Goal: Task Accomplishment & Management: Create task

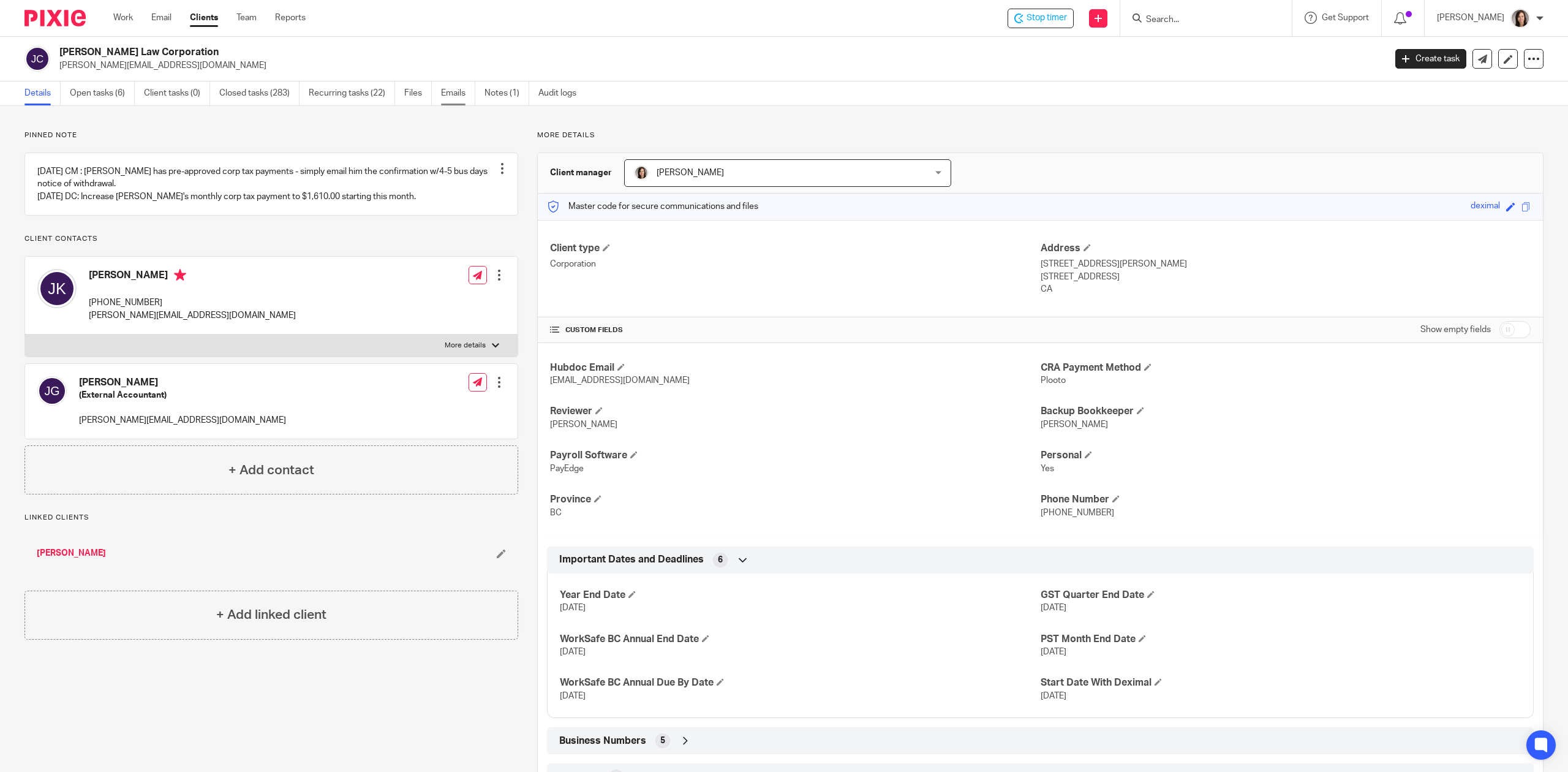
click at [475, 98] on link "Emails" at bounding box center [458, 93] width 34 height 24
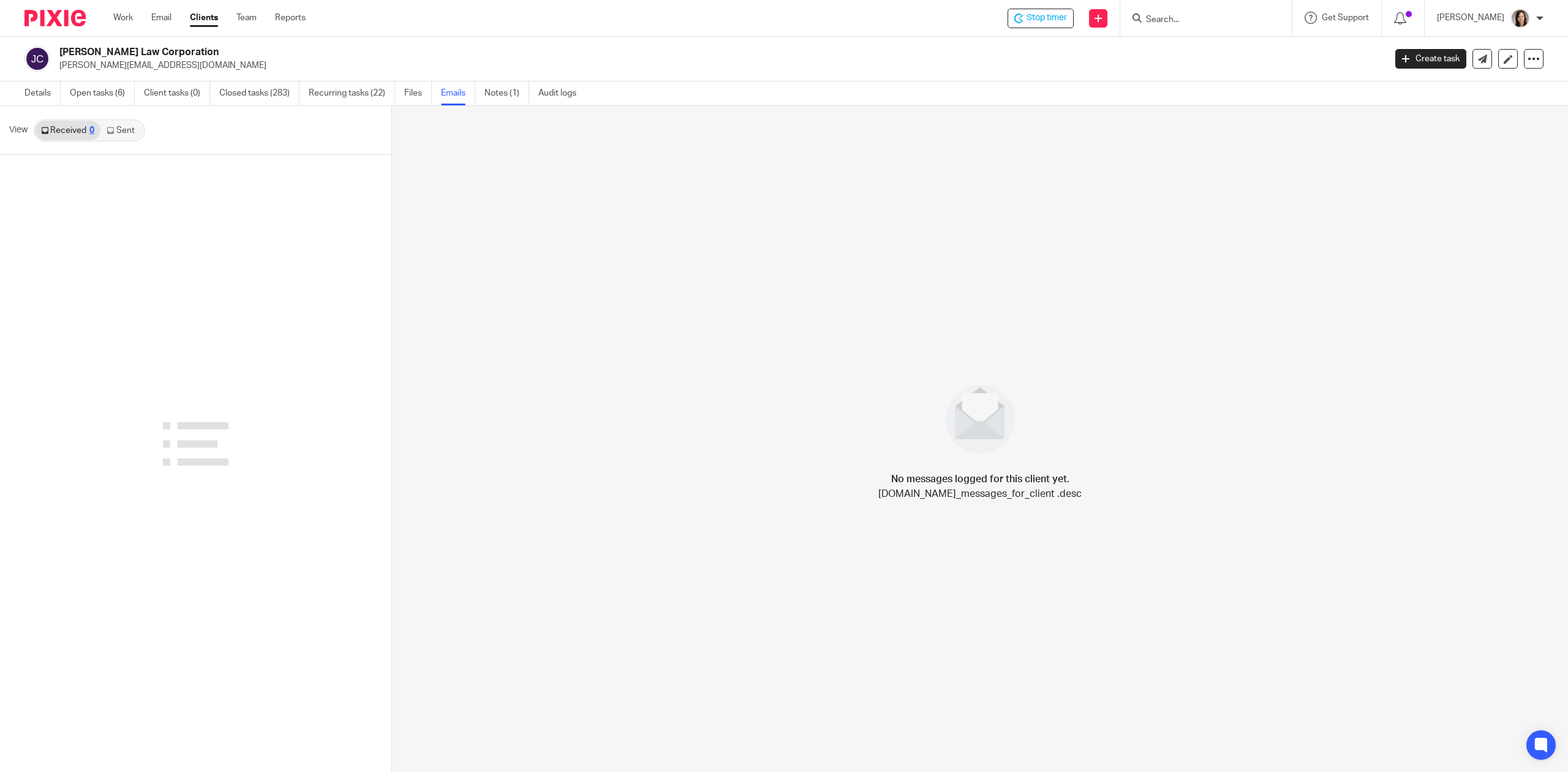
click at [115, 131] on link "Sent" at bounding box center [122, 131] width 43 height 19
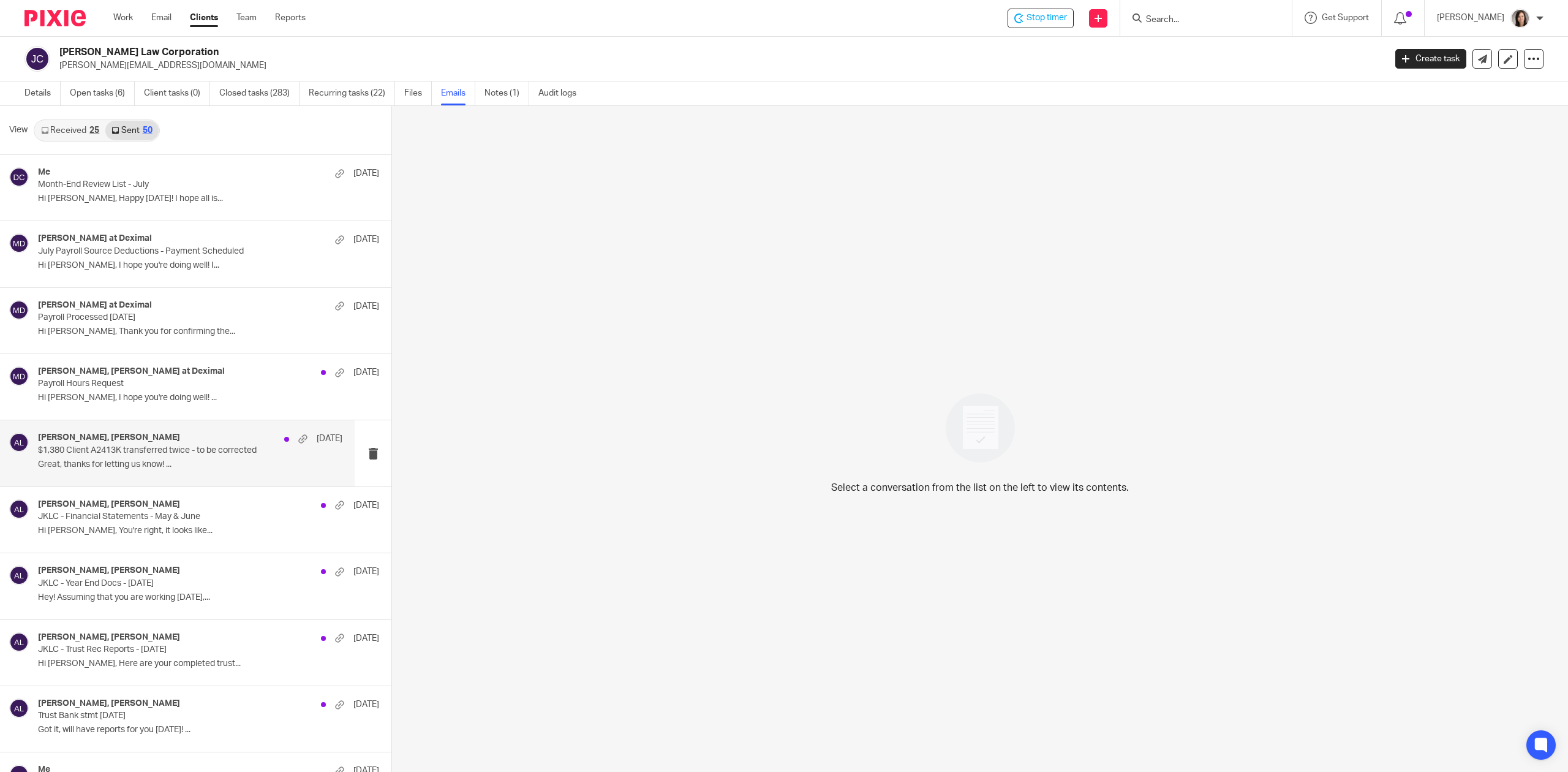
click at [134, 446] on p "$1,380 Client A2413K transferred twice - to be corrected" at bounding box center [160, 451] width 244 height 10
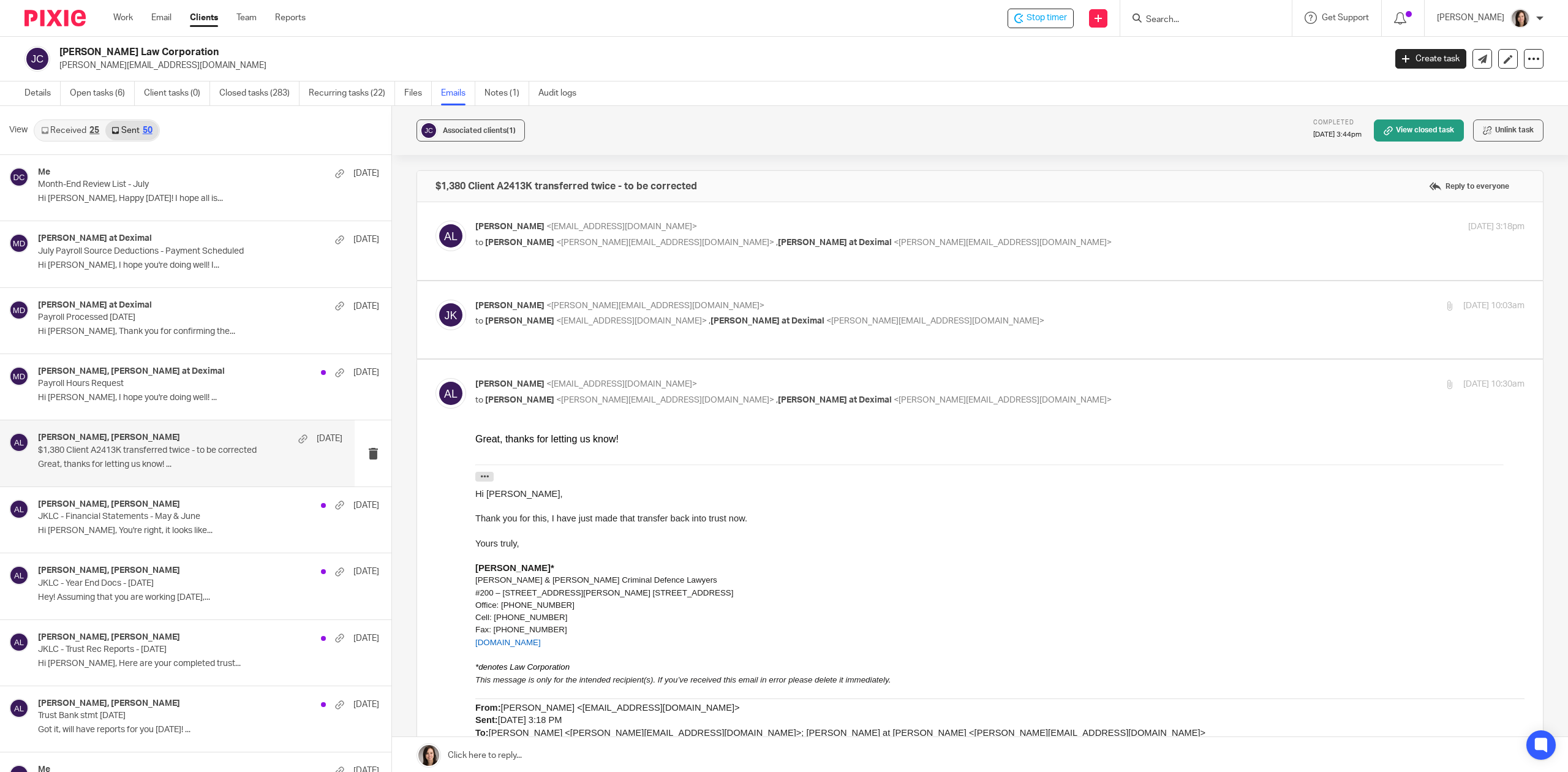
click at [572, 255] on div "Alicia Loewen <info@deximal.ca> to Joshua Krueger <josh@crimlawbc.com> , Daniel…" at bounding box center [980, 241] width 1089 height 41
click at [652, 221] on p "Alicia Loewen <info@deximal.ca>" at bounding box center [825, 227] width 700 height 13
checkbox input "true"
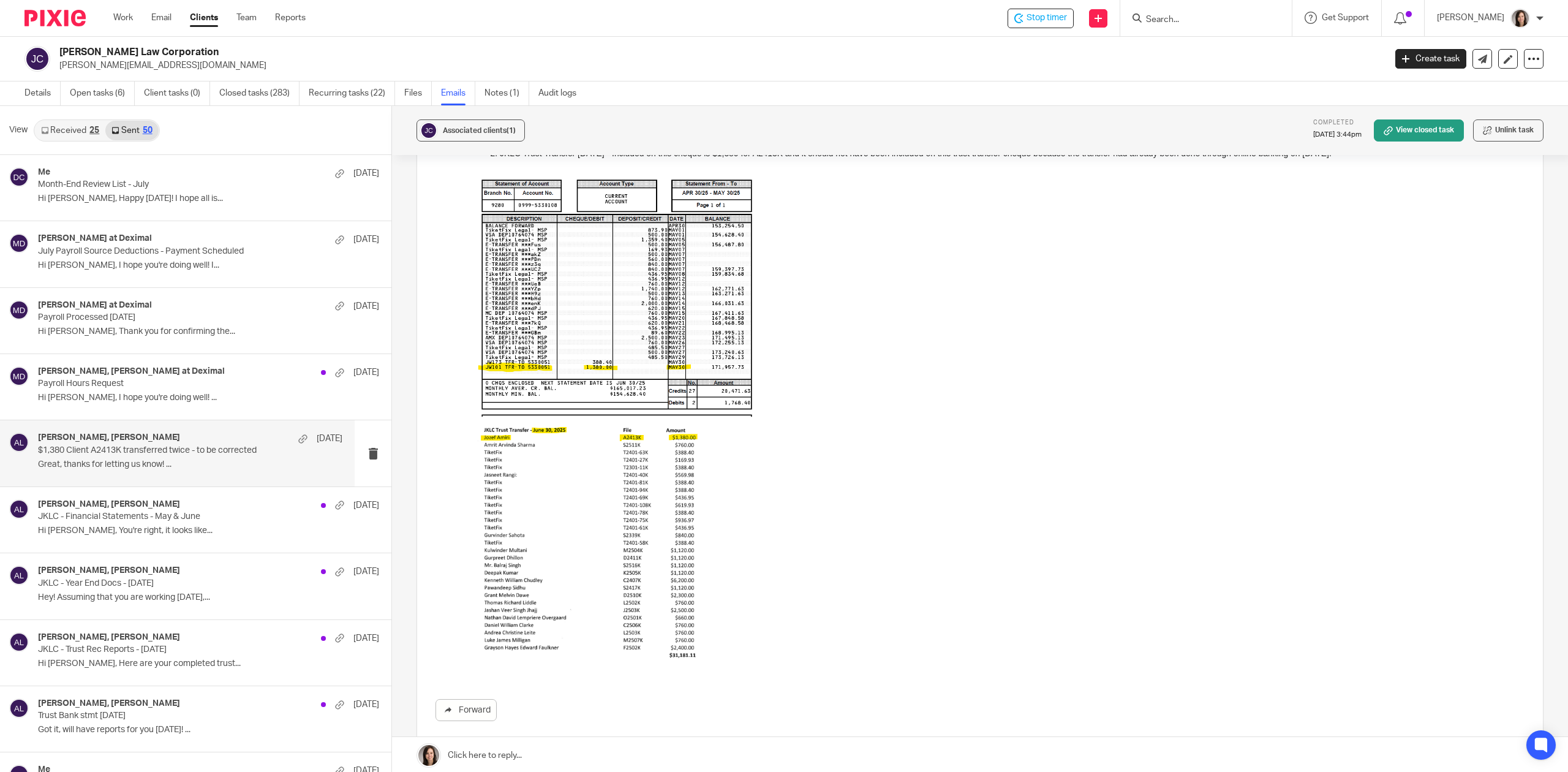
scroll to position [190, 0]
click at [654, 530] on img at bounding box center [590, 540] width 230 height 245
click at [653, 588] on img at bounding box center [590, 540] width 230 height 245
click at [89, 97] on link "Open tasks (6)" at bounding box center [103, 93] width 65 height 24
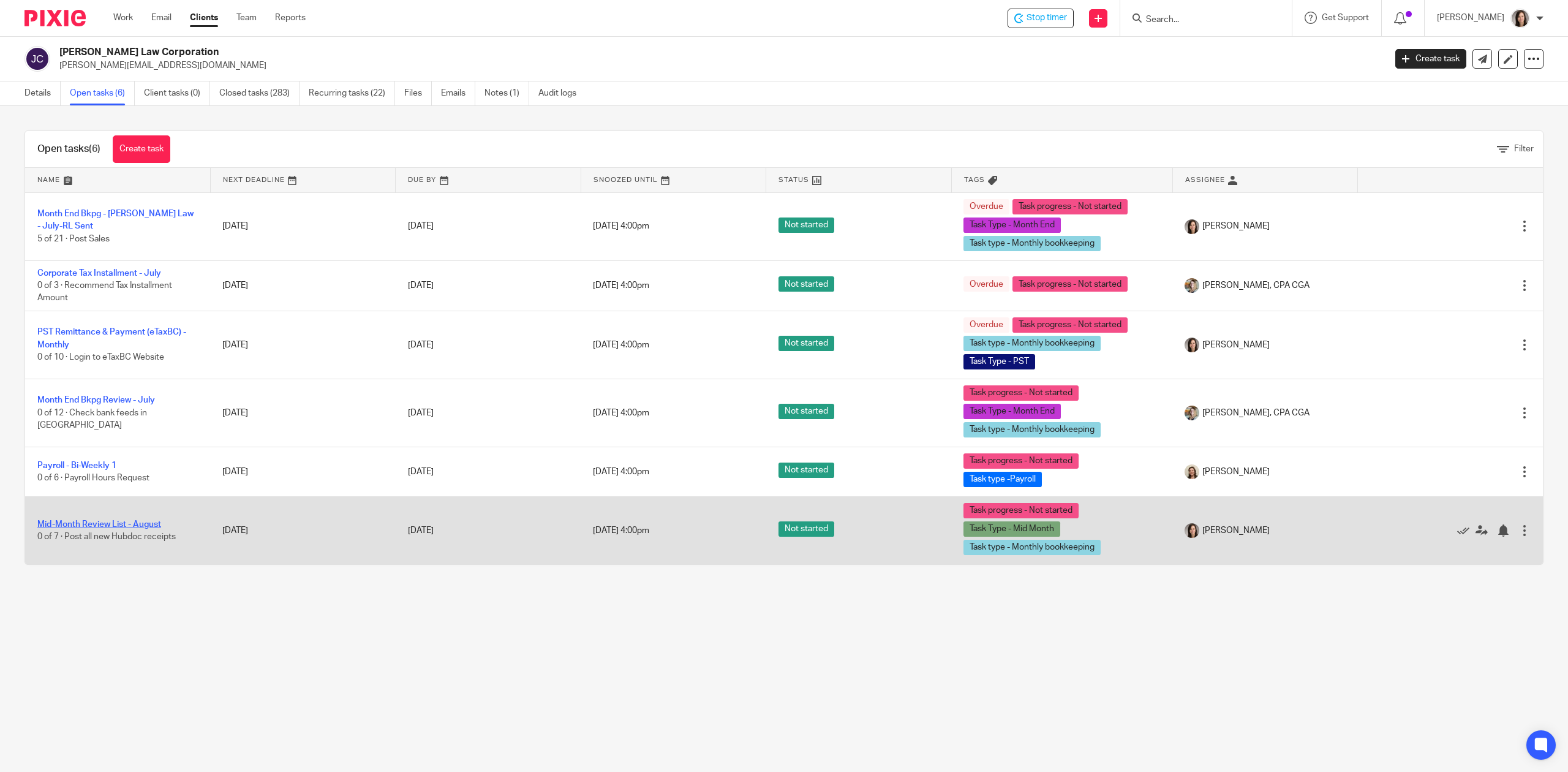
click at [113, 526] on link "Mid-Month Review List - August" at bounding box center [99, 524] width 124 height 8
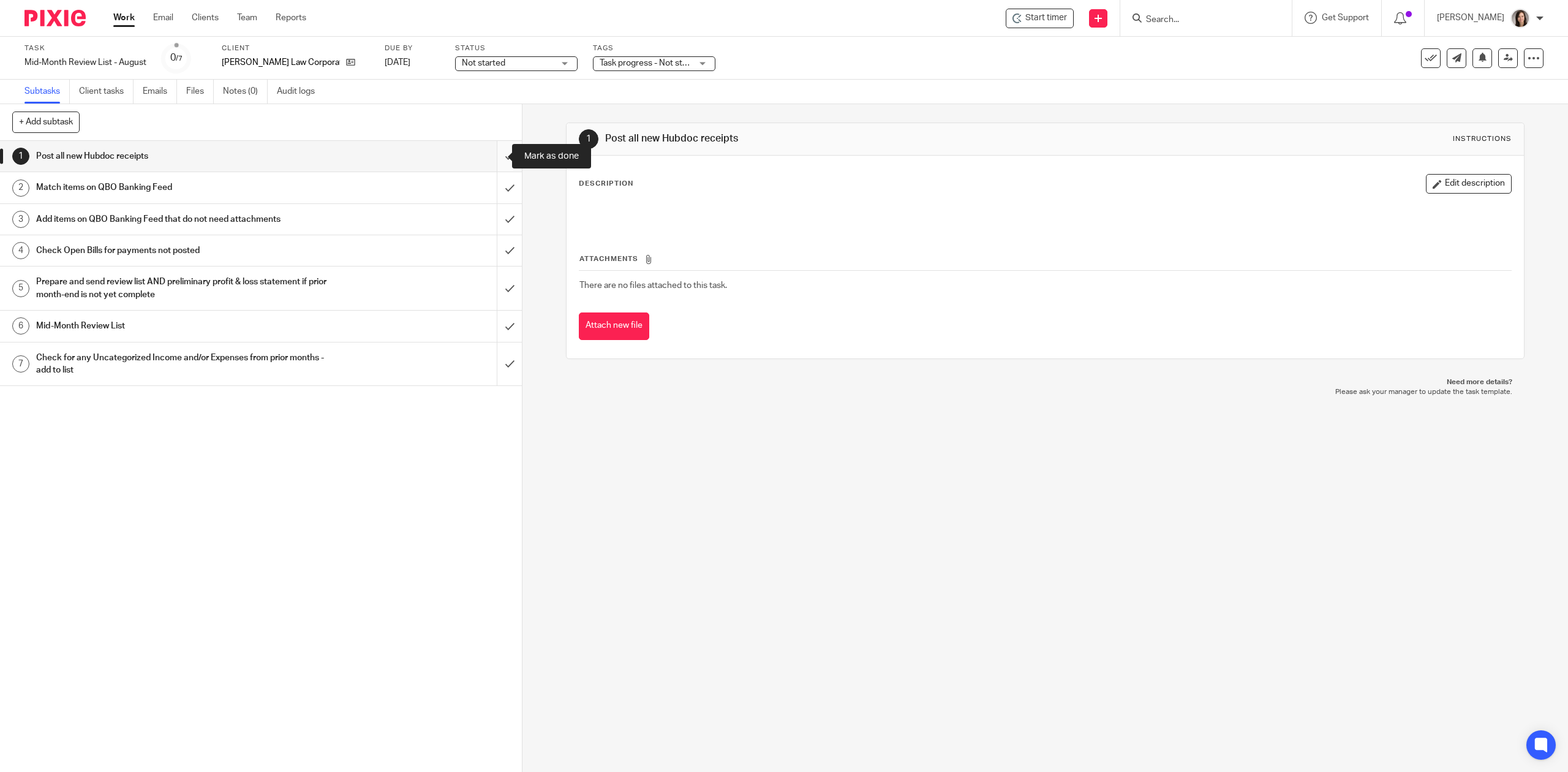
click at [497, 153] on input "submit" at bounding box center [261, 156] width 522 height 31
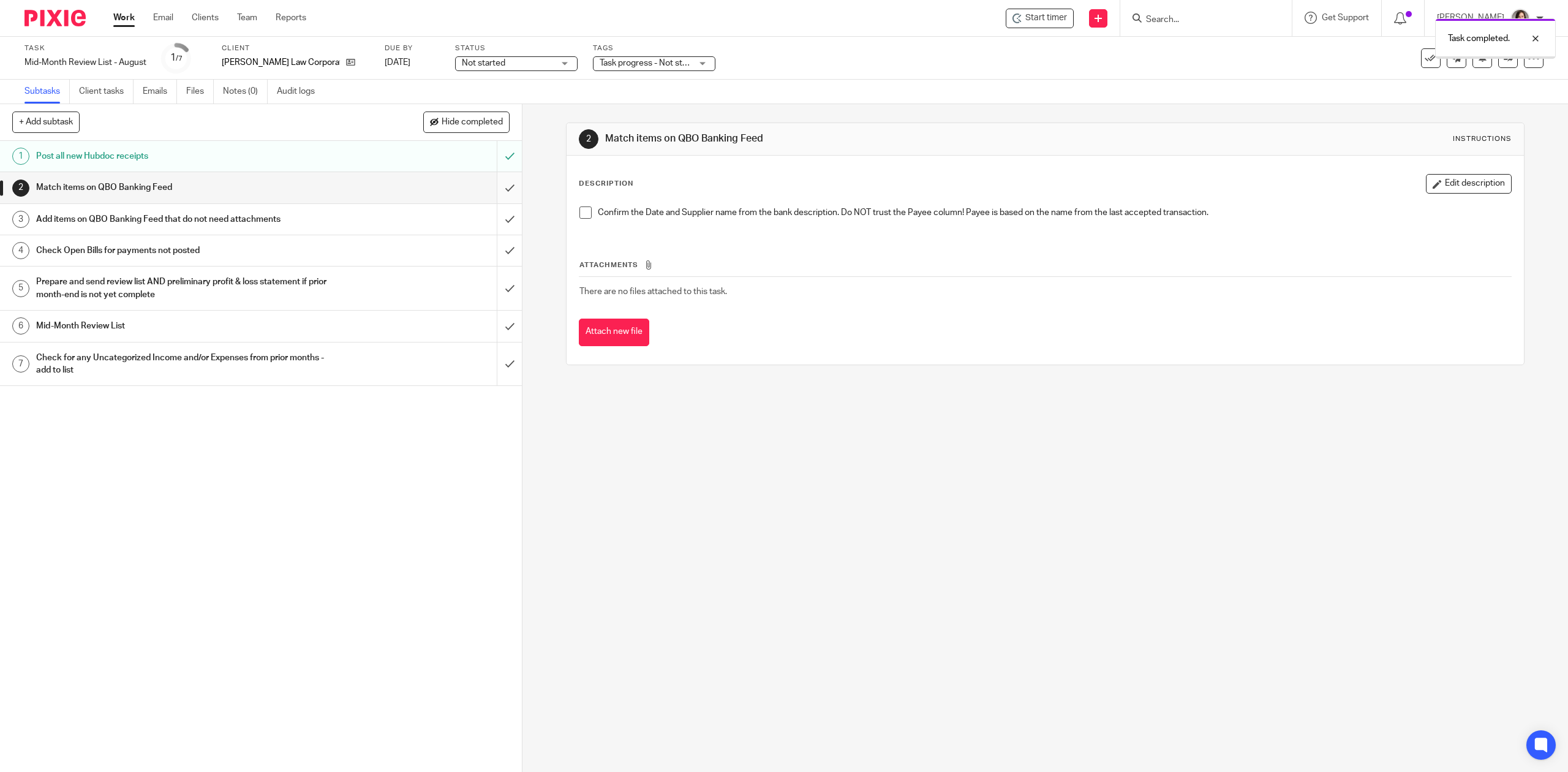
click at [493, 190] on input "submit" at bounding box center [261, 187] width 522 height 31
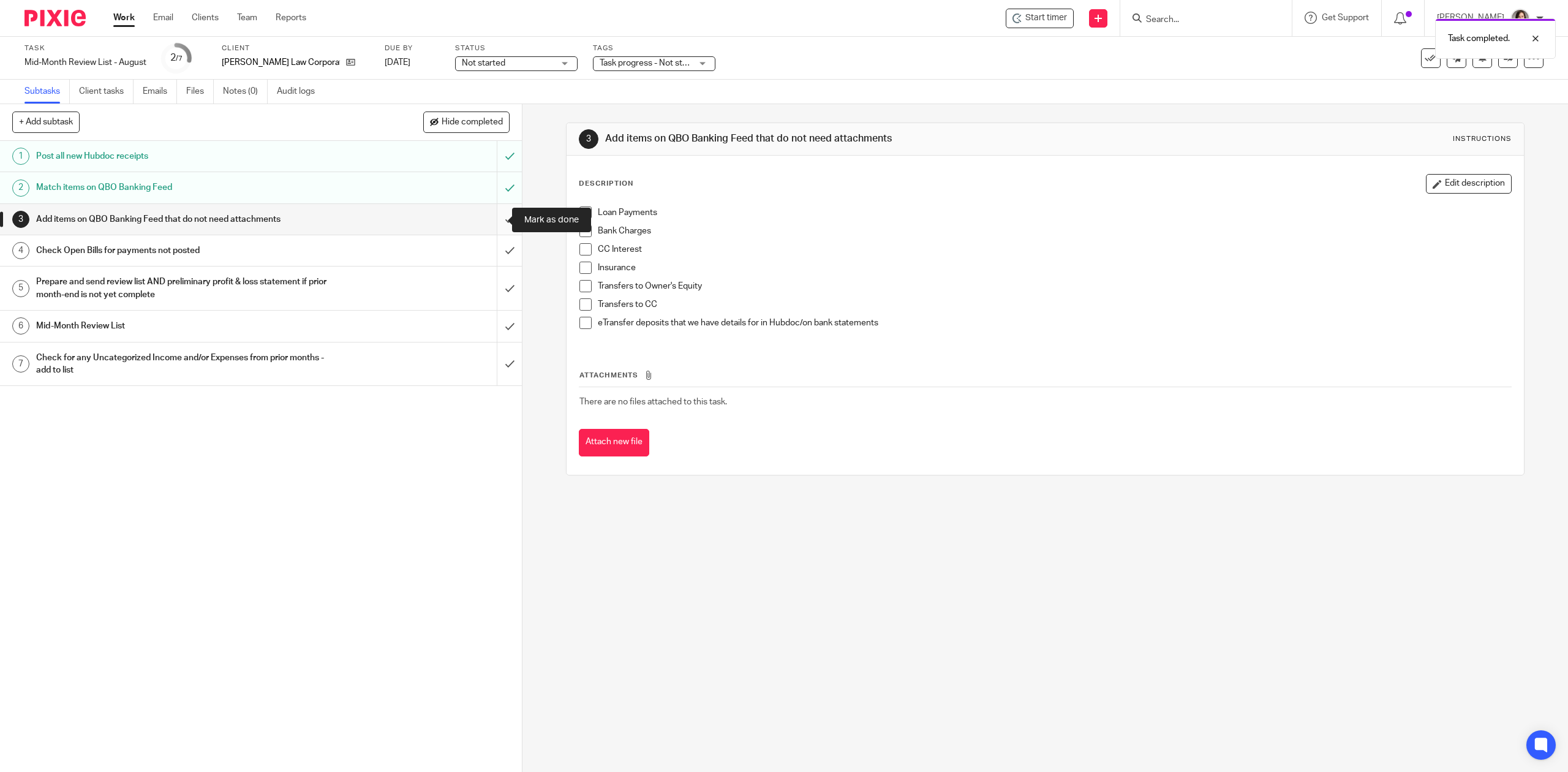
click at [498, 219] on input "submit" at bounding box center [261, 219] width 522 height 31
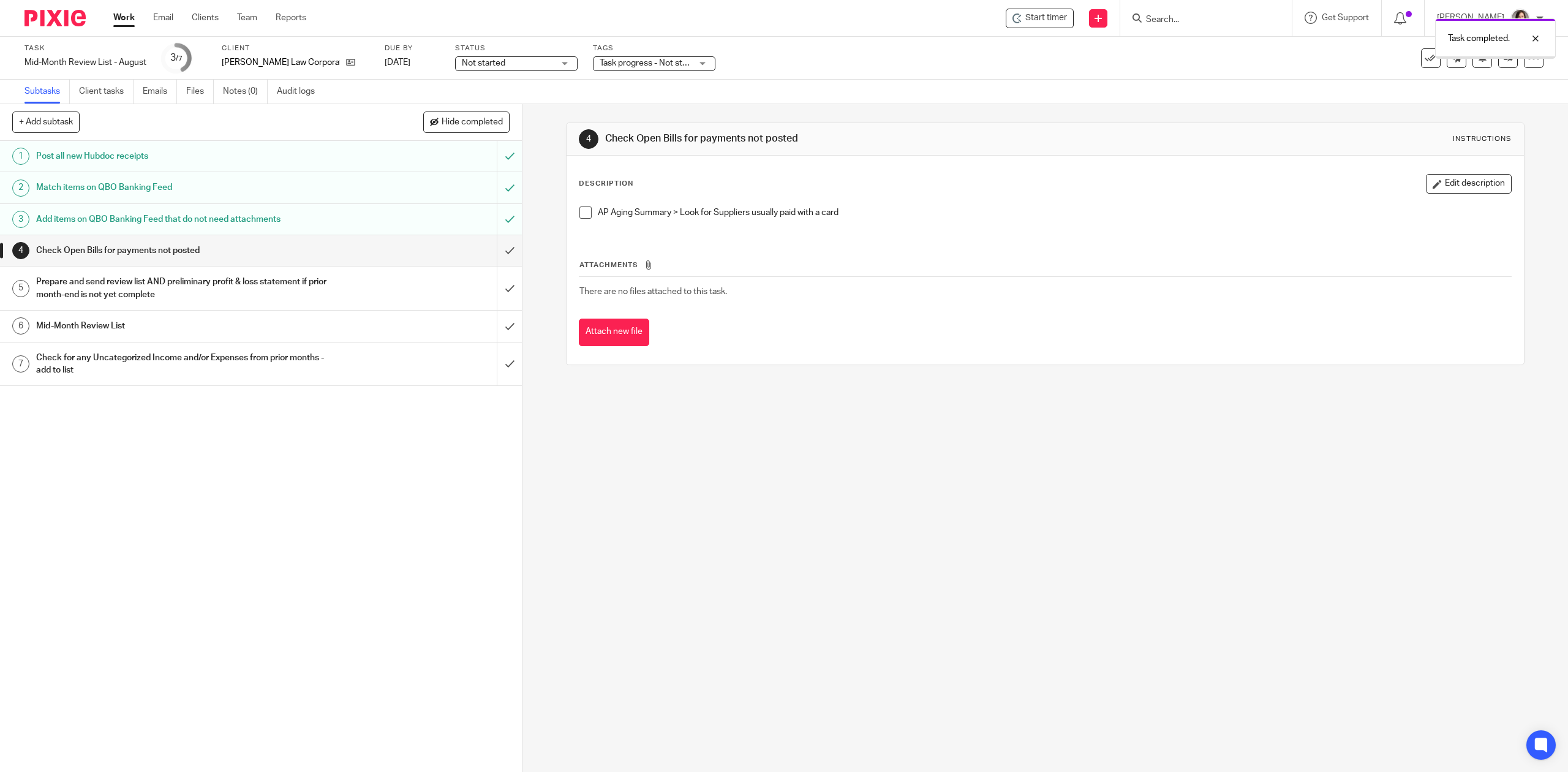
click at [493, 247] on input "submit" at bounding box center [261, 250] width 522 height 31
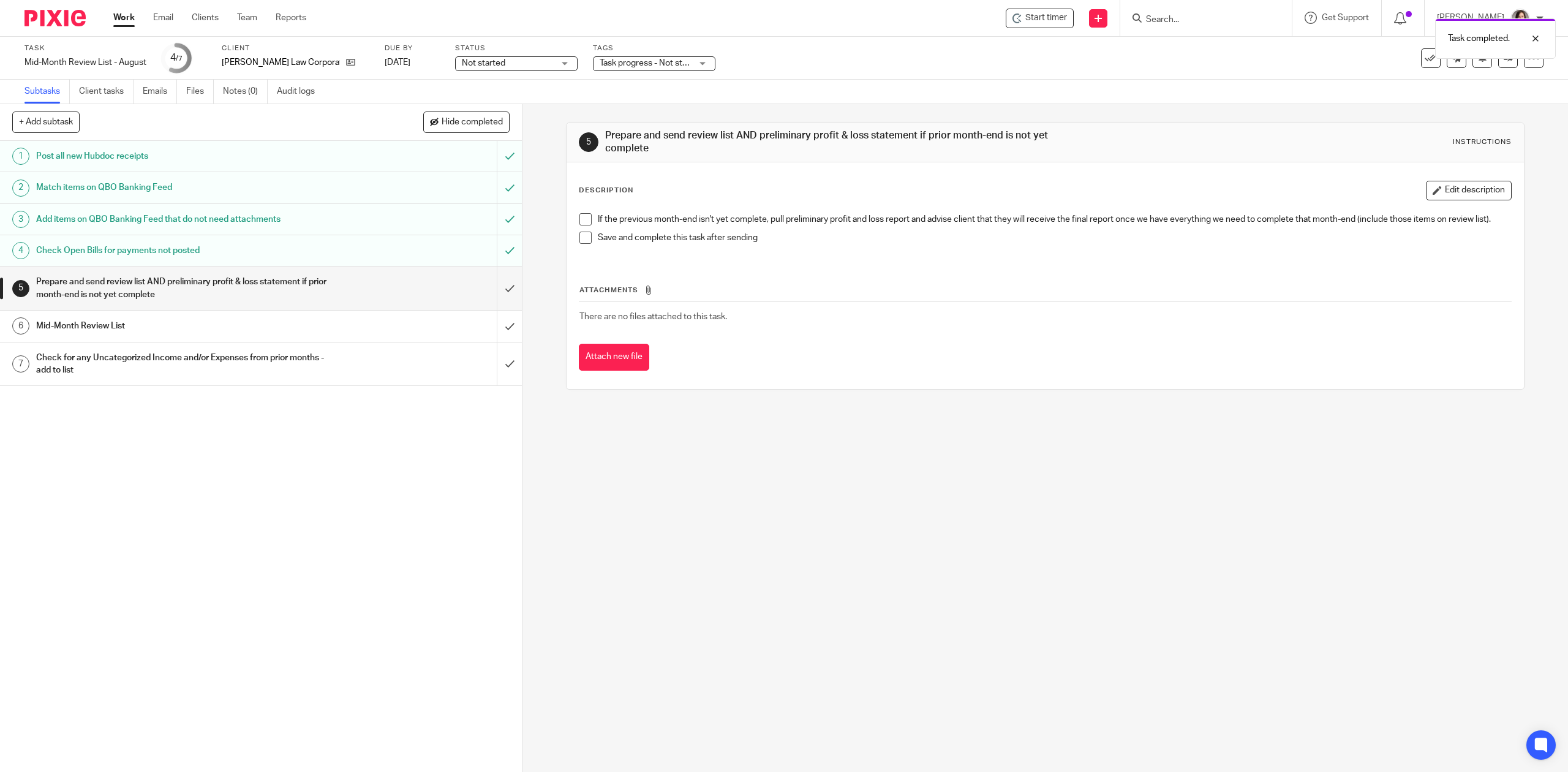
click at [499, 284] on input "submit" at bounding box center [261, 288] width 522 height 44
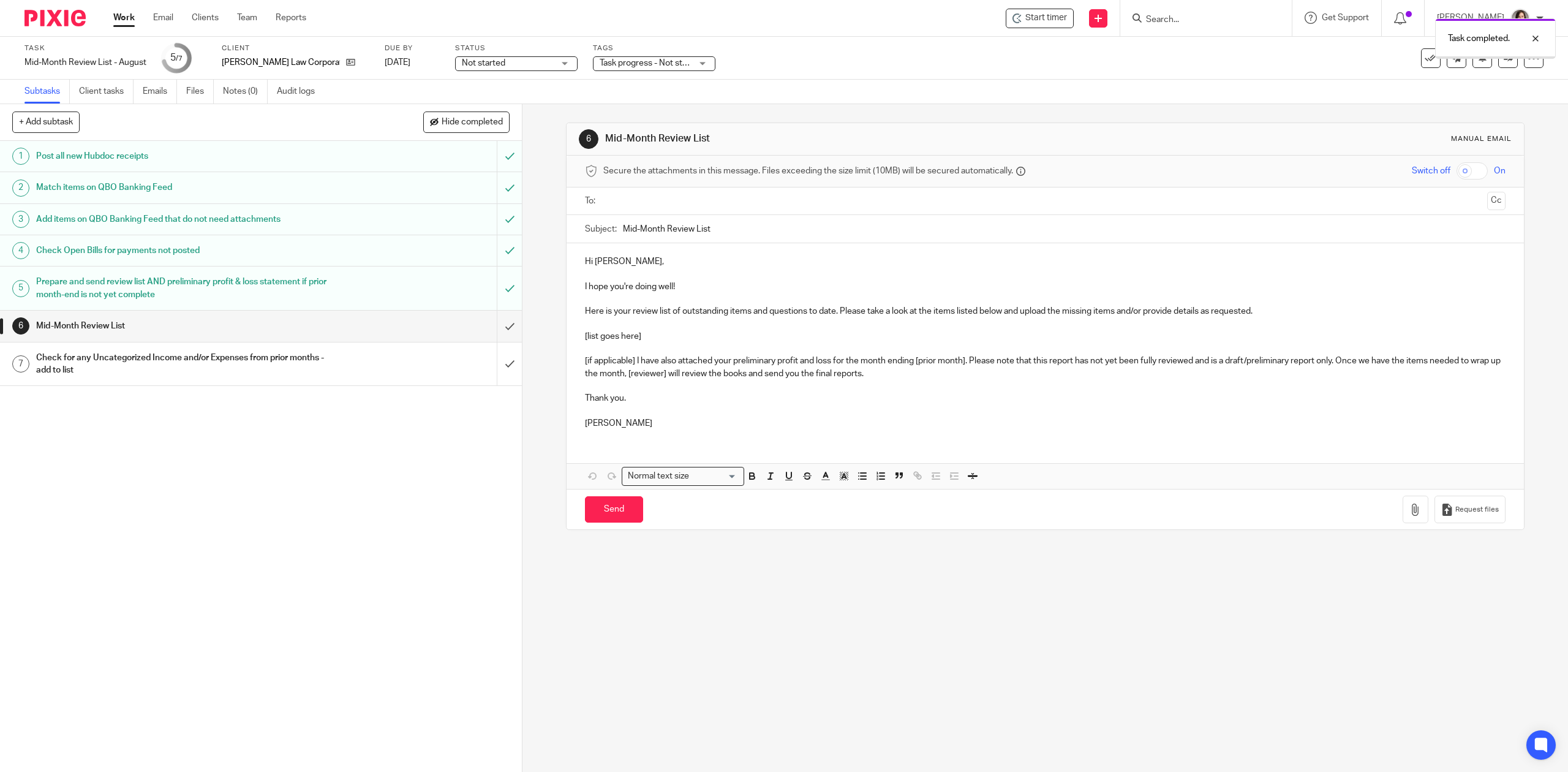
click at [385, 322] on div "Mid-Month Review List" at bounding box center [261, 326] width 449 height 18
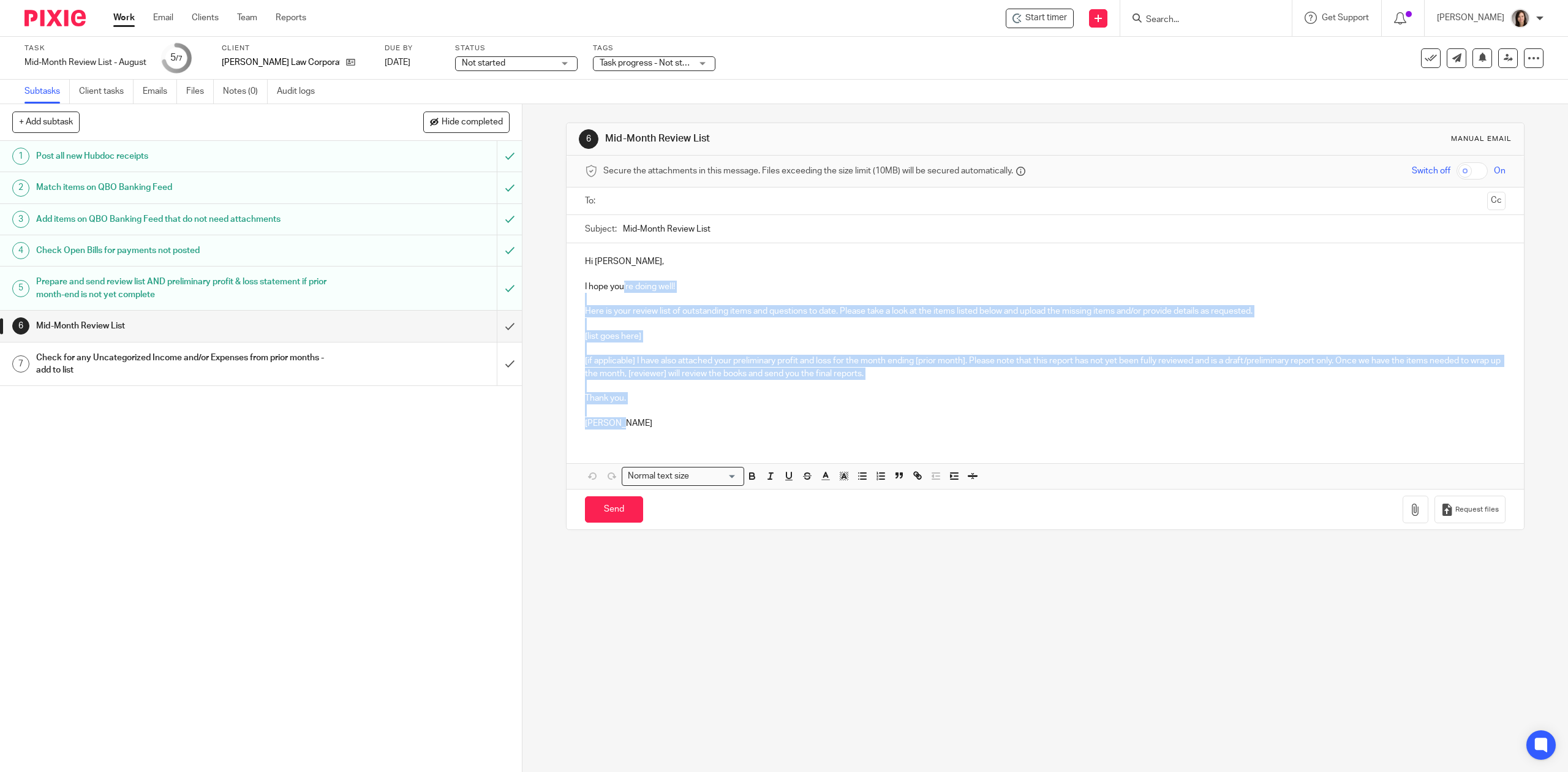
drag, startPoint x: 643, startPoint y: 419, endPoint x: 618, endPoint y: 288, distance: 133.4
click at [618, 288] on div "Hi Joshua, I hope you're doing well! Here is your review list of outstanding it…" at bounding box center [1045, 341] width 957 height 195
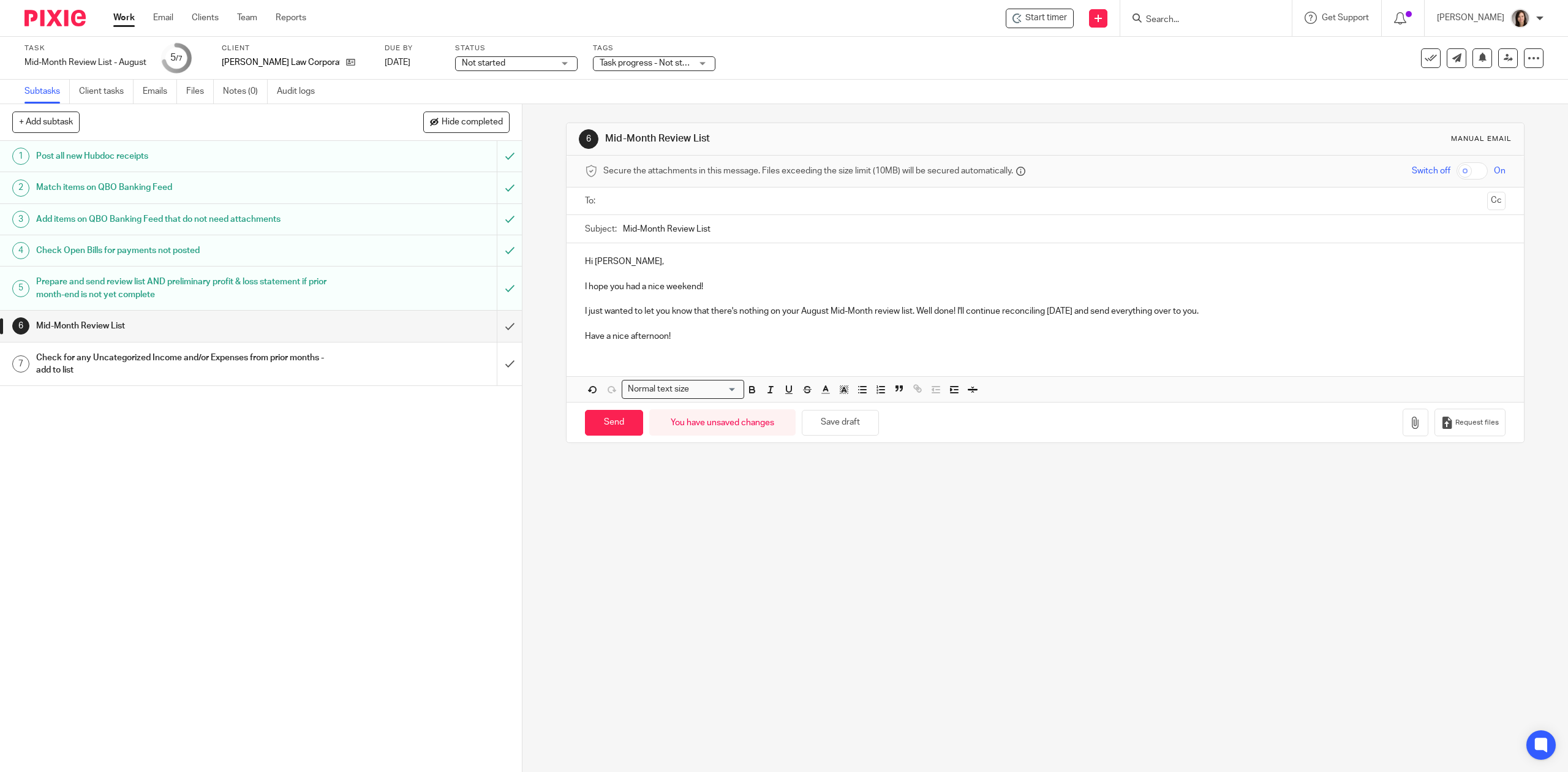
click at [736, 227] on input "Mid-Month Review List" at bounding box center [1064, 229] width 882 height 27
type input "Mid-Month Review List - August"
click at [667, 204] on input "text" at bounding box center [1045, 201] width 874 height 14
click at [605, 437] on input "Send" at bounding box center [614, 425] width 58 height 27
type input "Sent"
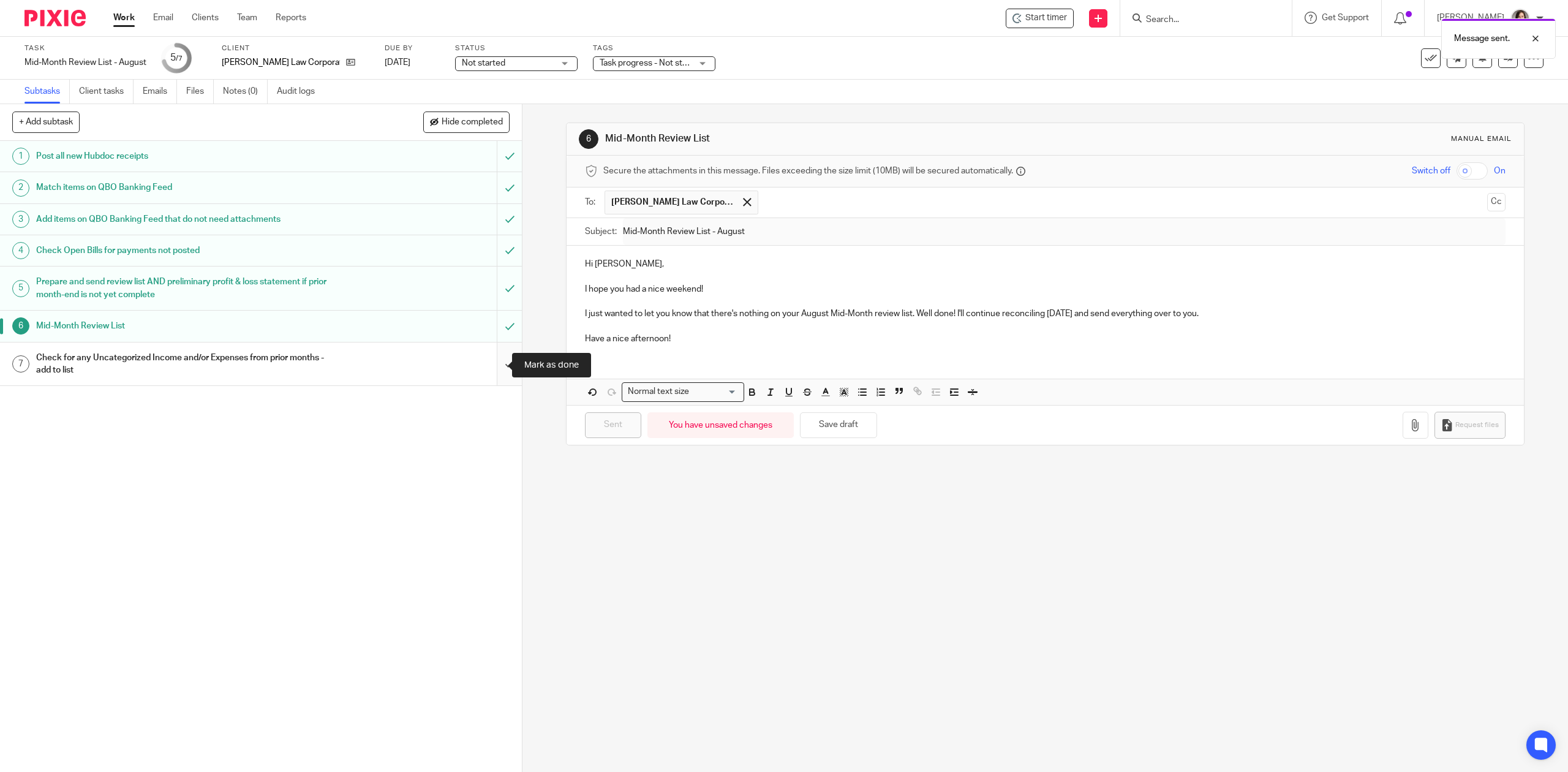
click at [486, 365] on input "submit" at bounding box center [261, 364] width 522 height 44
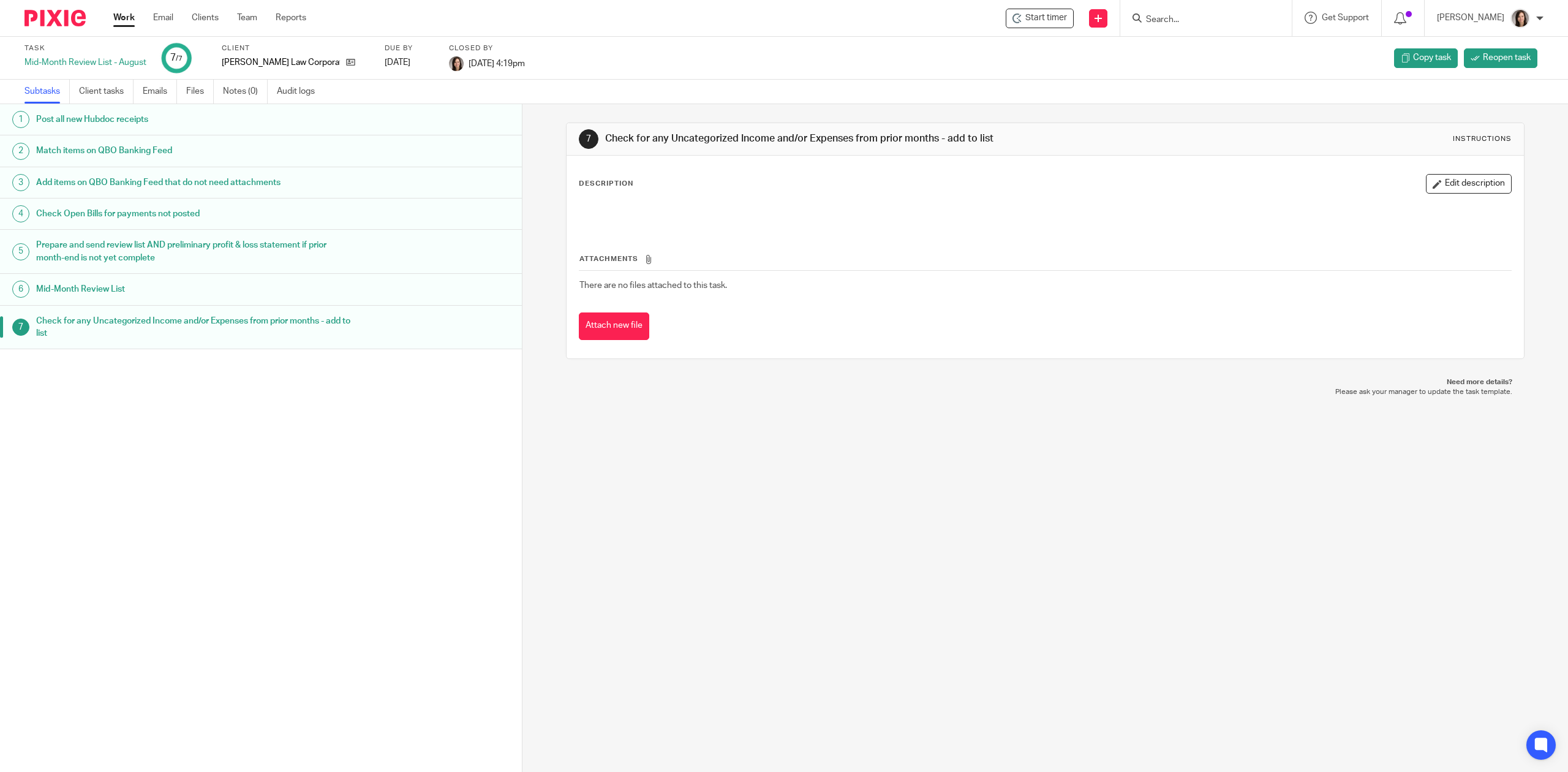
click at [121, 16] on link "Work" at bounding box center [124, 18] width 21 height 12
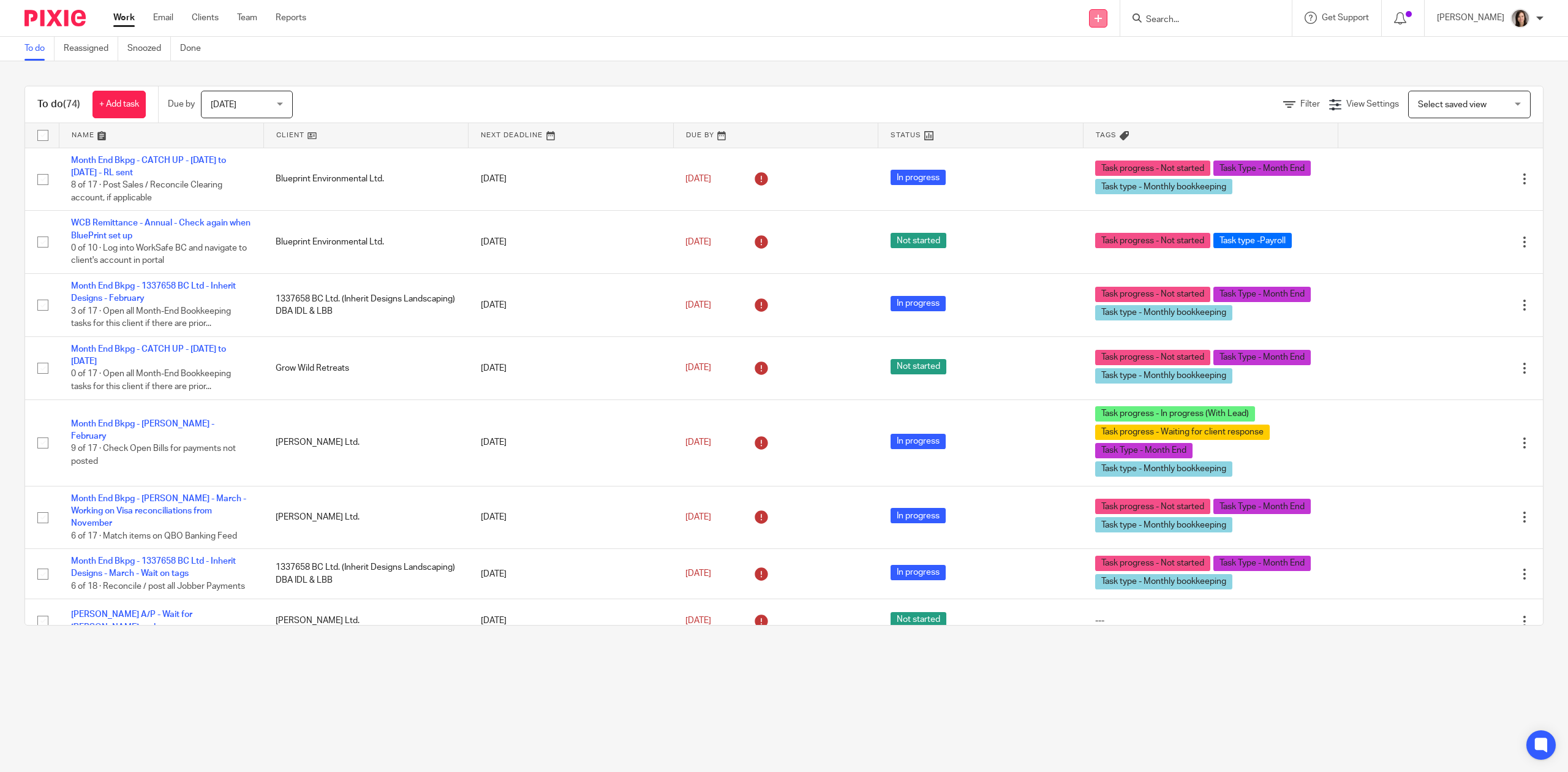
click at [1099, 20] on link at bounding box center [1099, 18] width 18 height 18
click at [1097, 70] on link "Create task" at bounding box center [1105, 75] width 86 height 18
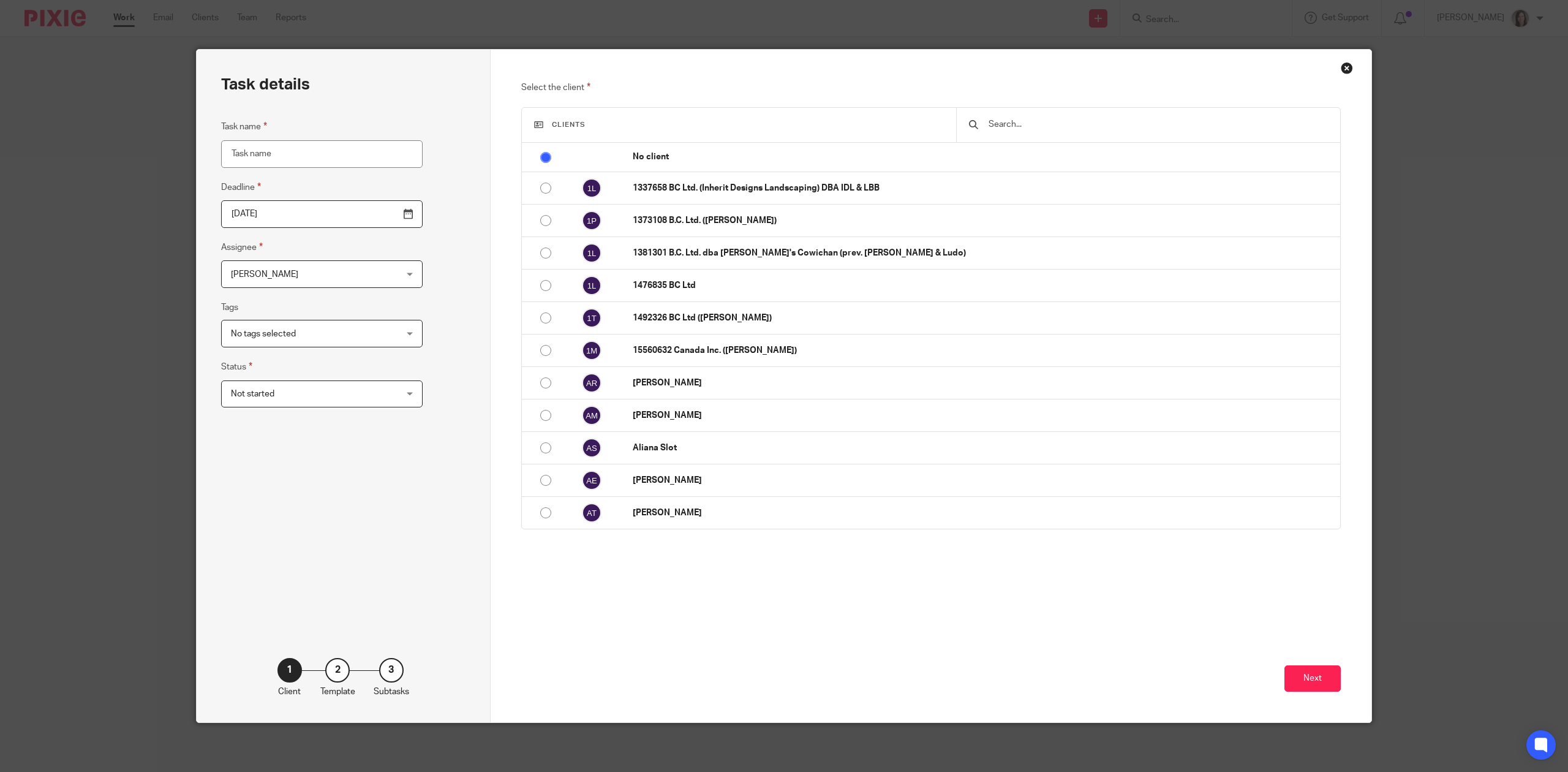
click at [275, 147] on input "Task name" at bounding box center [322, 154] width 201 height 27
type input "JKLC - Investment Account reconciliation"
click at [356, 96] on div "Task details Task name JKLC - Investment Account reconciliation Deadline [DATE]…" at bounding box center [343, 386] width 294 height 673
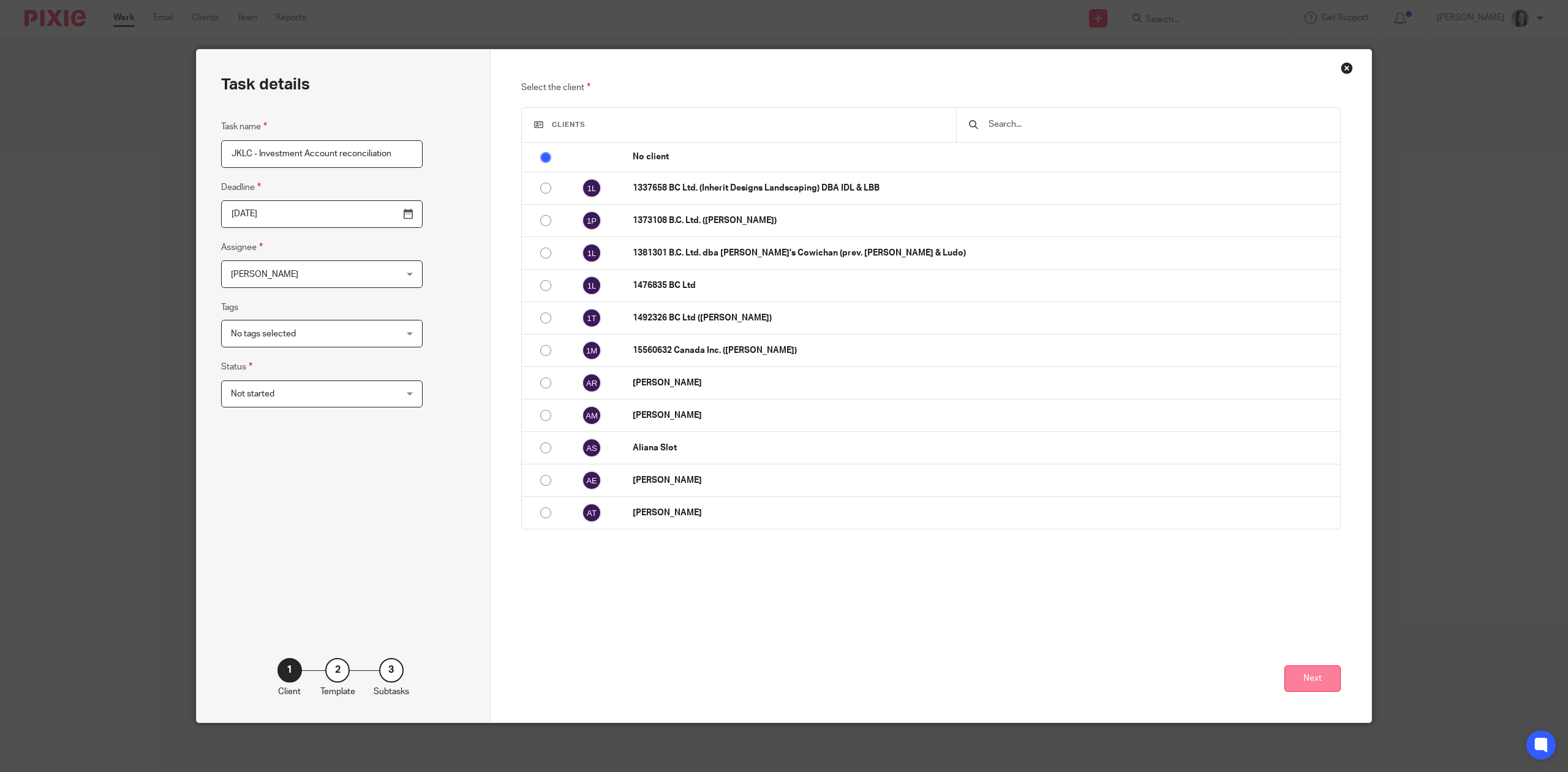
click at [1321, 679] on button "Next" at bounding box center [1313, 679] width 56 height 27
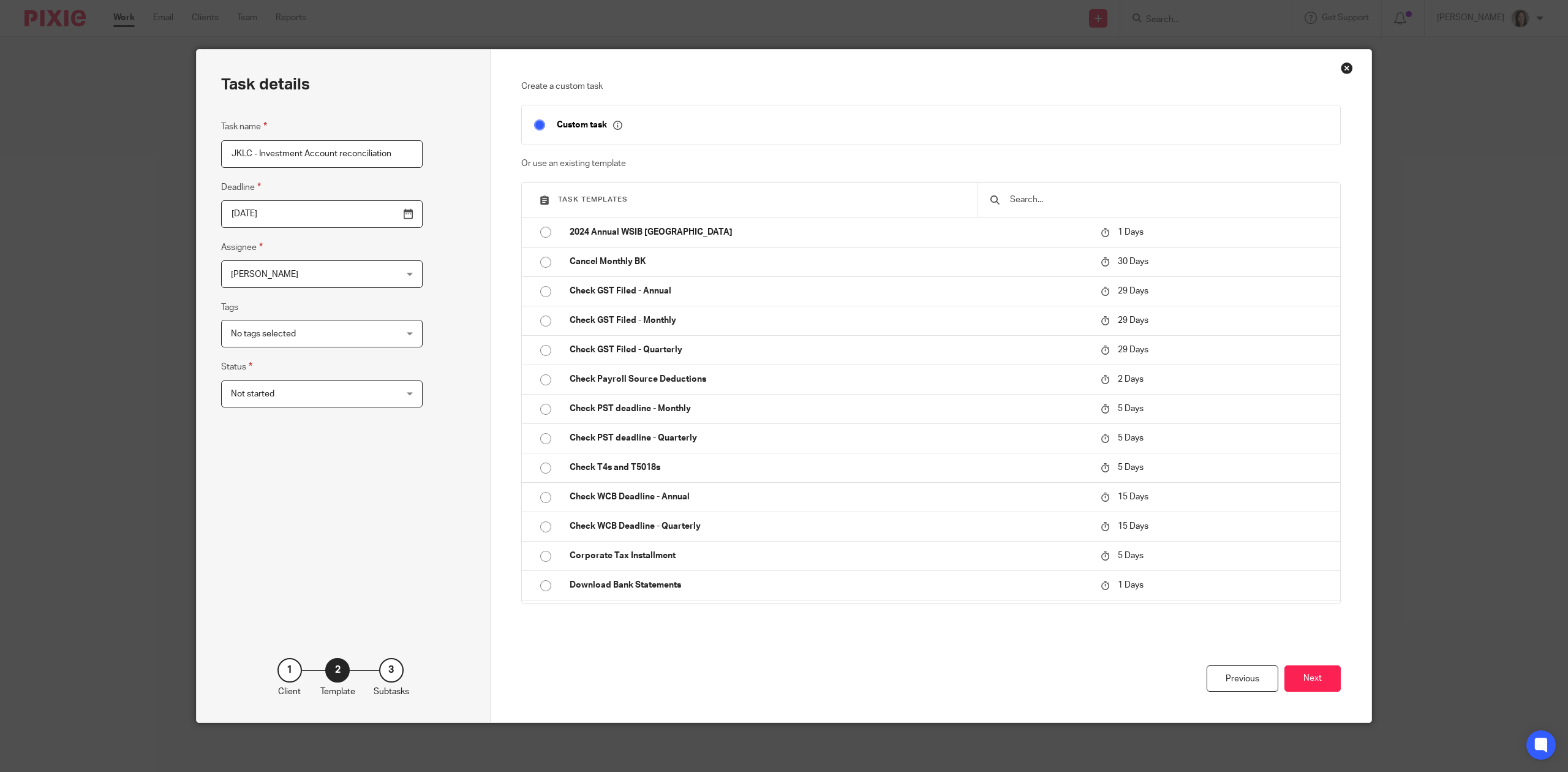
click at [280, 384] on span "Not started" at bounding box center [308, 394] width 153 height 26
click at [260, 421] on span "Not started" at bounding box center [245, 421] width 44 height 8
click at [1304, 677] on button "Next" at bounding box center [1313, 679] width 56 height 27
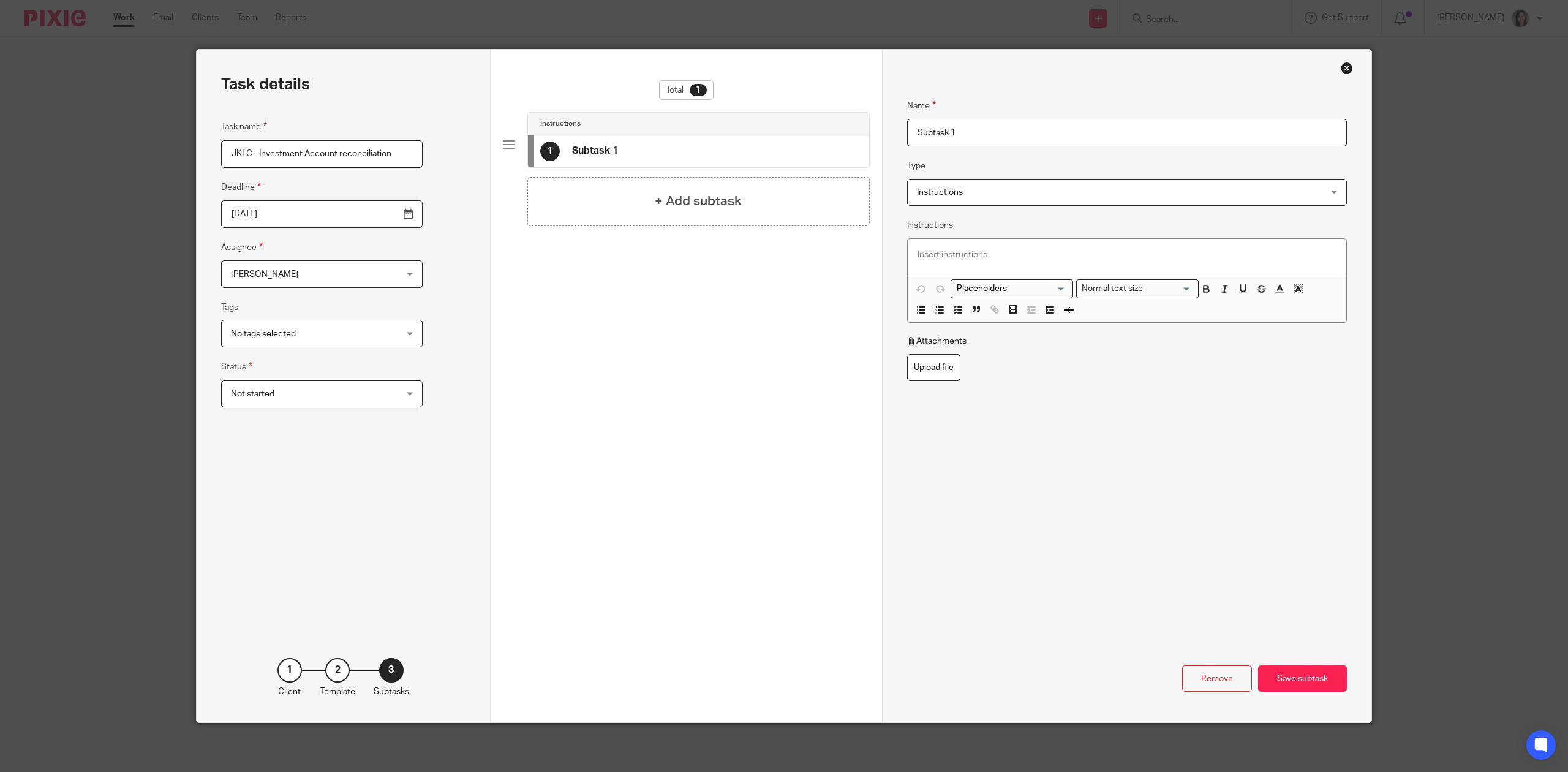
click at [979, 123] on input "Subtask 1" at bounding box center [1126, 132] width 440 height 27
drag, startPoint x: 976, startPoint y: 125, endPoint x: 901, endPoint y: 121, distance: 75.1
click at [907, 121] on input "Subtask 1" at bounding box center [1126, 132] width 440 height 27
type input "Reconcile JKLC Investment account - wait for AJE or creat a JE?"
click at [1293, 682] on div "Save subtask" at bounding box center [1302, 679] width 89 height 27
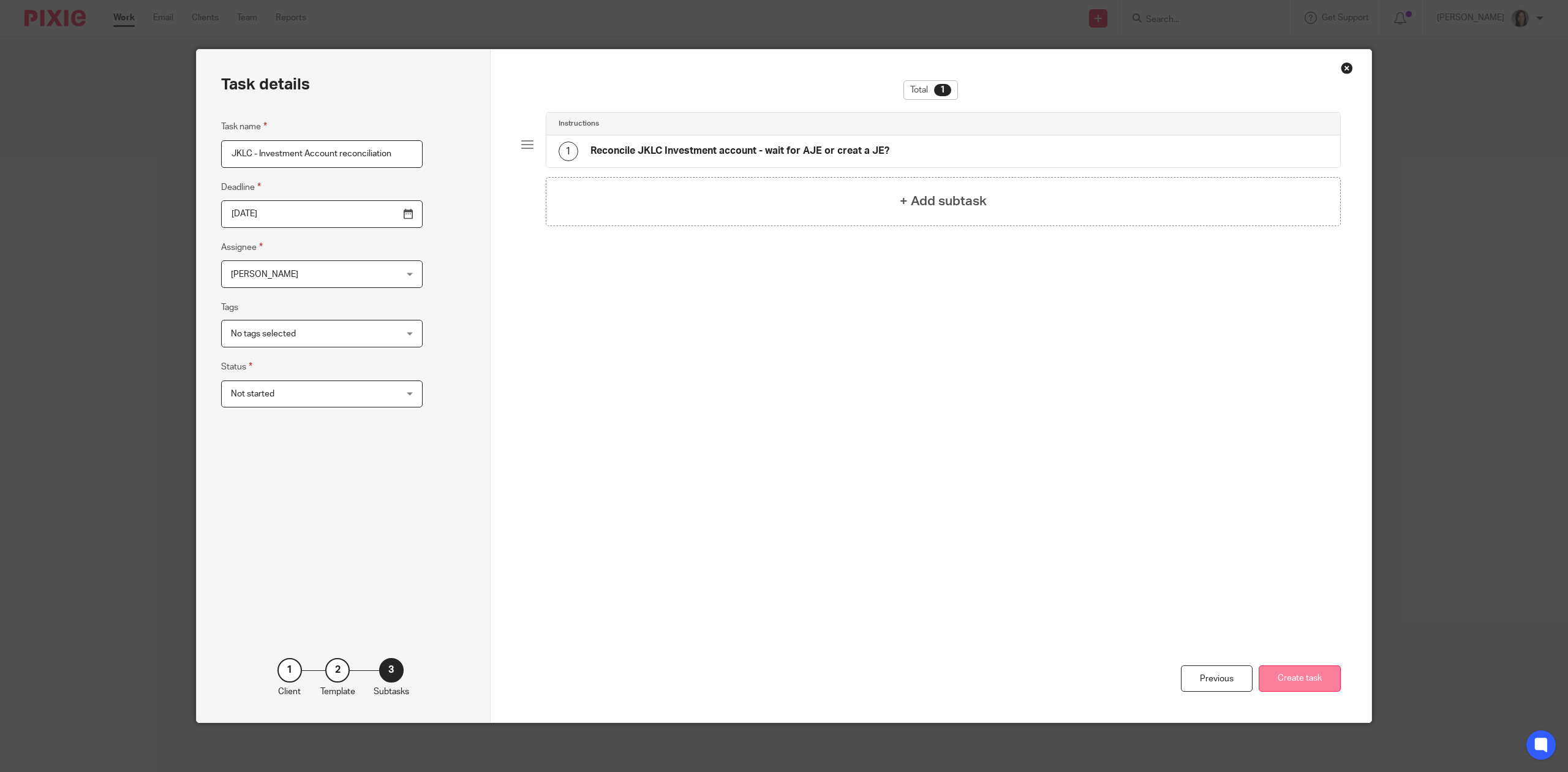
click at [1305, 672] on button "Create task" at bounding box center [1300, 679] width 82 height 27
